Goal: Information Seeking & Learning: Find specific fact

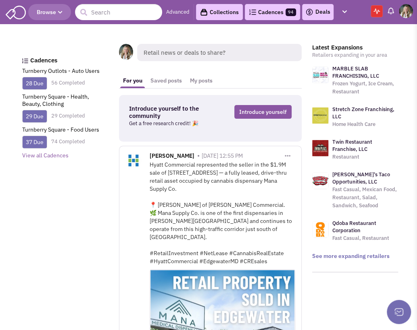
click at [156, 53] on span "Retail news or deals to share?" at bounding box center [219, 52] width 164 height 17
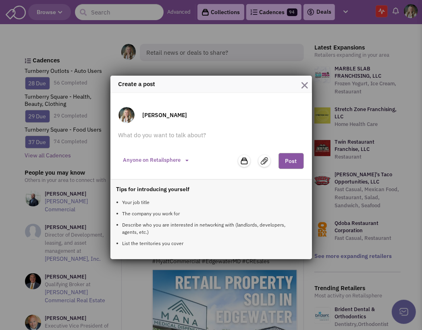
click at [107, 17] on div "Create a post Dakota Little Anyone on Retailsphere Private to my team" at bounding box center [211, 165] width 422 height 330
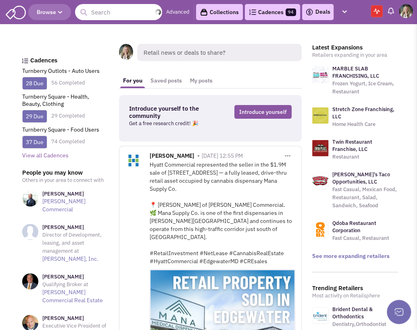
click at [135, 12] on input "text" at bounding box center [118, 12] width 87 height 16
drag, startPoint x: 255, startPoint y: 27, endPoint x: 248, endPoint y: 27, distance: 6.9
click at [106, 12] on input "text" at bounding box center [118, 12] width 87 height 16
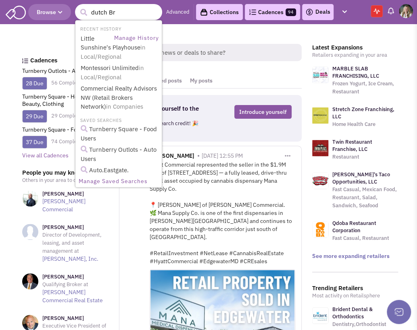
type input "dutch Bro"
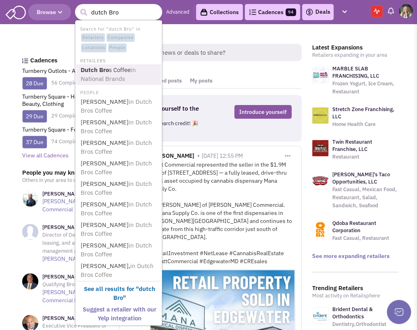
click at [123, 78] on span "in National Brands" at bounding box center [108, 74] width 55 height 17
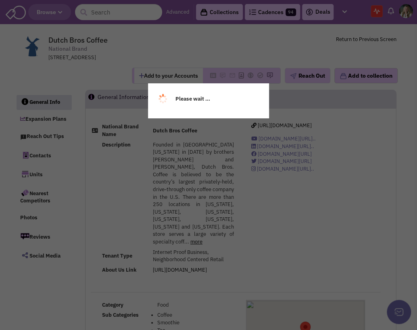
select select
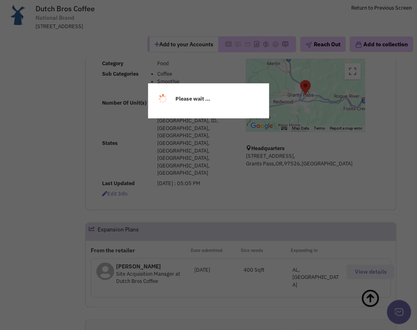
select select
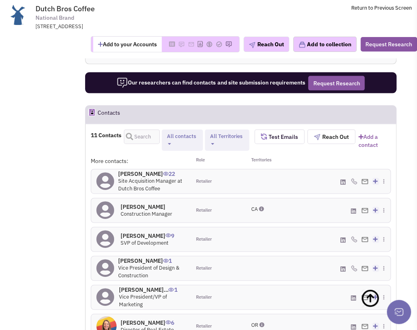
scroll to position [586, 0]
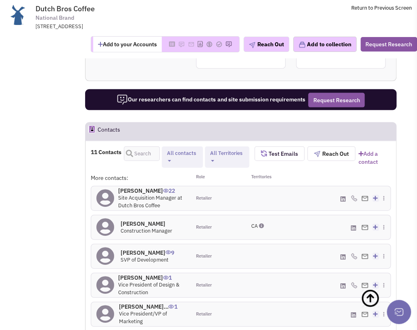
click at [235, 149] on button "All Territories" at bounding box center [226, 157] width 38 height 16
click at [218, 149] on button "All Territories" at bounding box center [226, 157] width 38 height 16
click at [177, 149] on button "All contacts" at bounding box center [181, 157] width 35 height 16
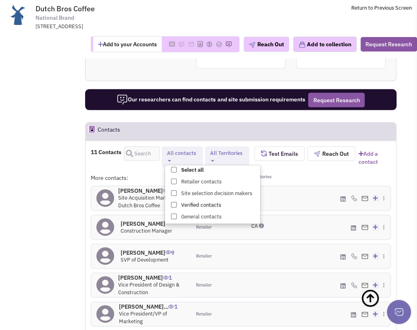
click at [172, 202] on span at bounding box center [174, 205] width 6 height 6
click at [173, 203] on input "Verified contacts" at bounding box center [173, 203] width 0 height 0
select select "5"
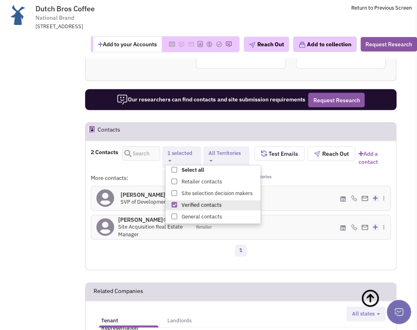
click at [132, 244] on div "1" at bounding box center [240, 252] width 310 height 16
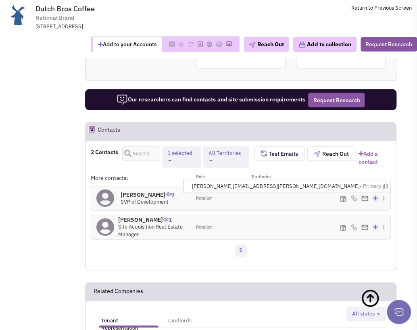
click at [363, 196] on img at bounding box center [364, 198] width 7 height 5
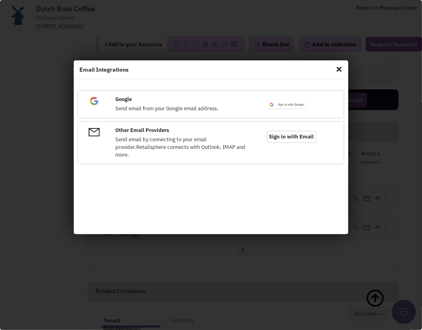
click at [337, 66] on span "Close" at bounding box center [339, 69] width 10 height 13
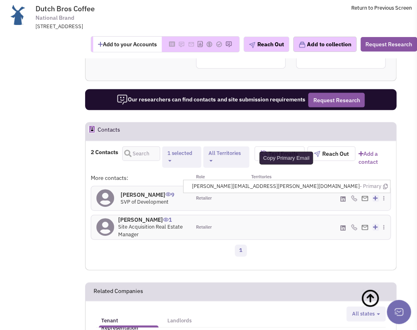
click at [385, 184] on icon at bounding box center [385, 186] width 4 height 5
click at [286, 283] on header "Related Companies" at bounding box center [240, 292] width 311 height 19
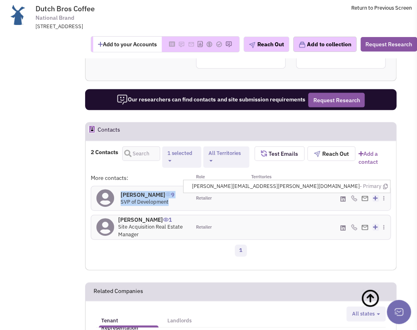
drag, startPoint x: 176, startPoint y: 149, endPoint x: 111, endPoint y: 138, distance: 65.4
click at [111, 187] on div "Aaron Harris 9 SVP of Development" at bounding box center [141, 199] width 100 height 24
copy div "Aaron Harris 9 SVP of Development"
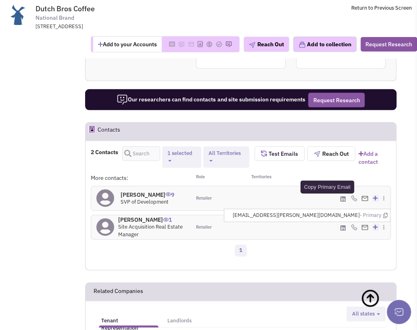
click at [384, 213] on icon at bounding box center [385, 215] width 4 height 5
click at [308, 244] on div "1" at bounding box center [240, 252] width 310 height 16
drag, startPoint x: 145, startPoint y: 177, endPoint x: 117, endPoint y: 162, distance: 31.2
click at [118, 216] on div "Rihana Robison 1 Site Acquisition Real Estate Manager" at bounding box center [151, 227] width 67 height 22
copy div "Rihana Robison 1 Site Acquisition Real Estate Manager"
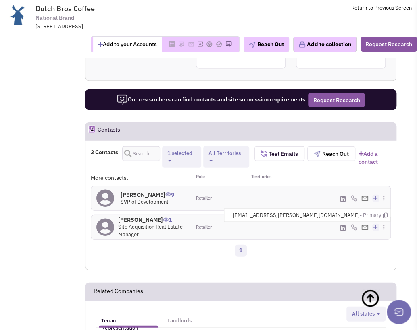
click at [333, 11] on td "Dutch Bros Coffee National Brand 325b Tech Way, Grants Pass, OR, 97526 Return t…" at bounding box center [223, 15] width 376 height 30
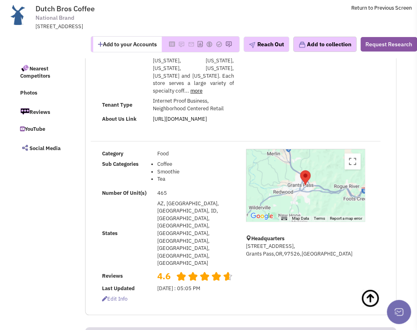
scroll to position [36, 0]
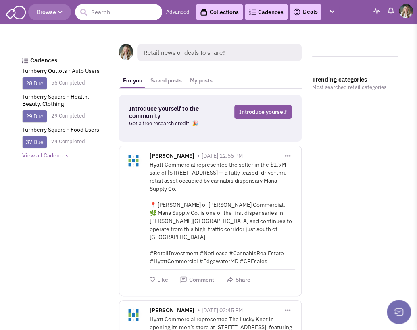
click at [116, 18] on input "text" at bounding box center [118, 12] width 87 height 16
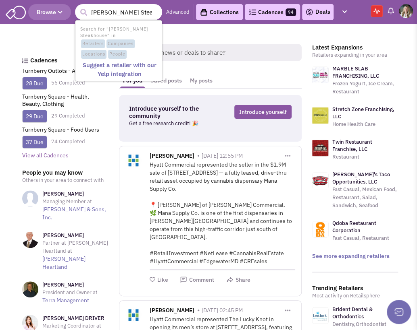
click at [109, 11] on input "Colton's Steakhouse" at bounding box center [118, 12] width 87 height 16
click at [139, 12] on input "Coltons Steakhouse" at bounding box center [118, 12] width 87 height 16
click at [105, 12] on input "Coltons Steakhouse" at bounding box center [118, 12] width 87 height 16
type input "Colton's Steakhouse"
click at [77, 6] on button "submit" at bounding box center [83, 12] width 12 height 12
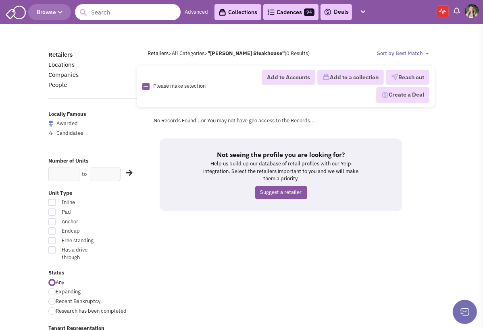
click at [158, 10] on input "text" at bounding box center [128, 12] width 106 height 16
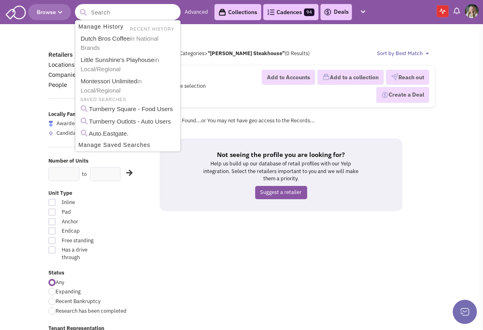
paste input "Colton's Restaurant Group Inc"
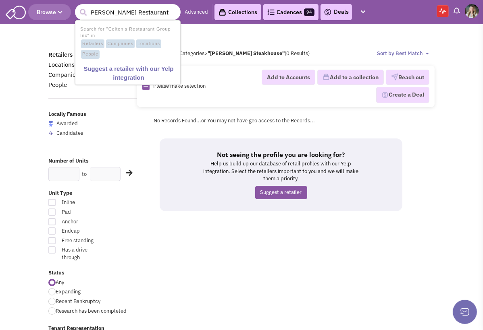
type input "Colton's Restaurant Group Inc"
click at [77, 6] on button "submit" at bounding box center [83, 12] width 12 height 12
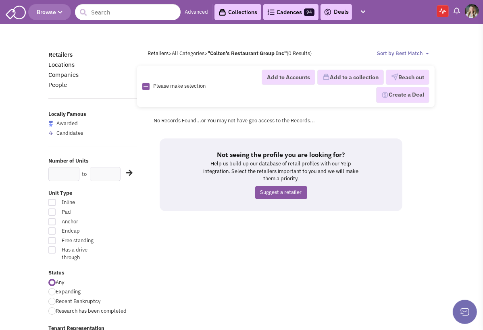
click at [435, 12] on header "Browse Advanced Collections Cadences 94 Deals Activity Help-Center Calendar" at bounding box center [241, 12] width 483 height 24
click at [441, 12] on img at bounding box center [442, 11] width 6 height 6
click at [360, 11] on button "button" at bounding box center [363, 12] width 14 height 15
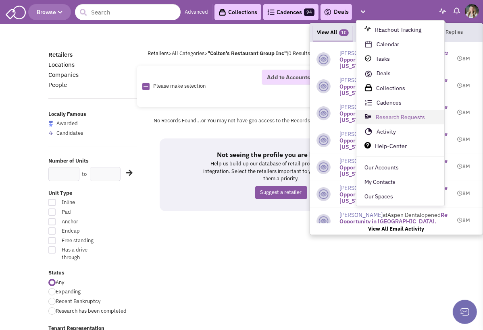
click at [392, 117] on link "Research Requests" at bounding box center [400, 117] width 88 height 15
